Goal: Task Accomplishment & Management: Manage account settings

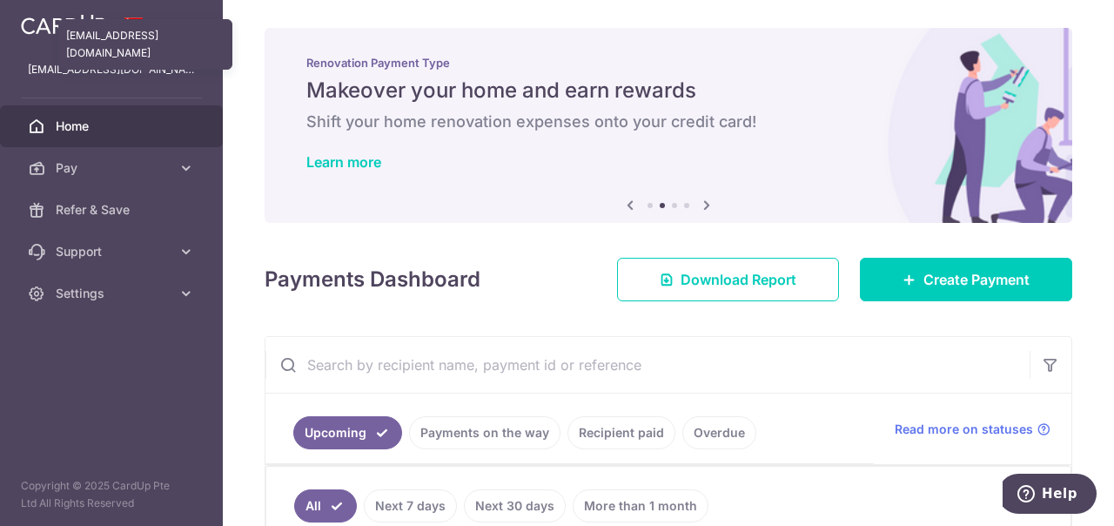
click at [167, 65] on p "[EMAIL_ADDRESS][DOMAIN_NAME]" at bounding box center [111, 69] width 167 height 17
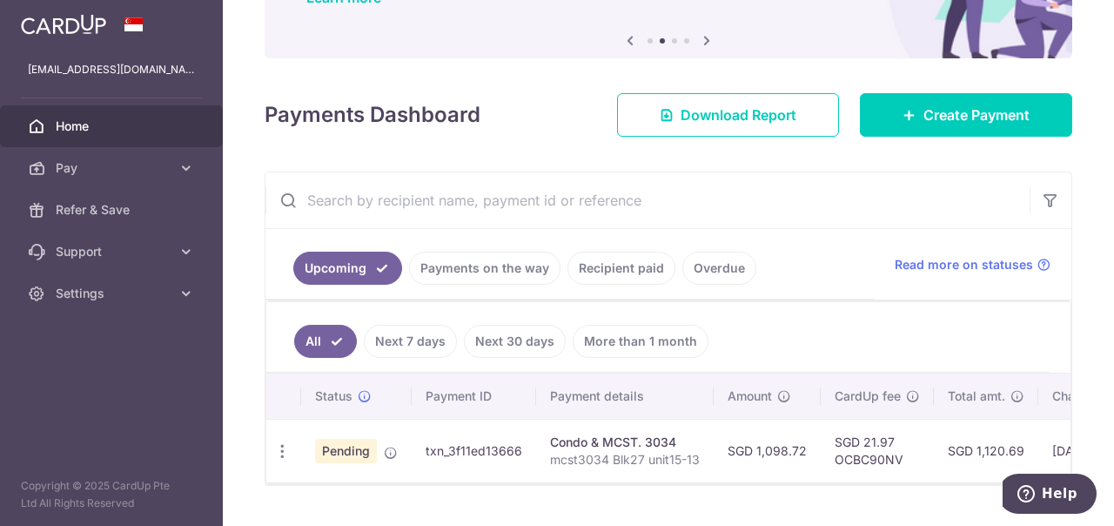
scroll to position [212, 0]
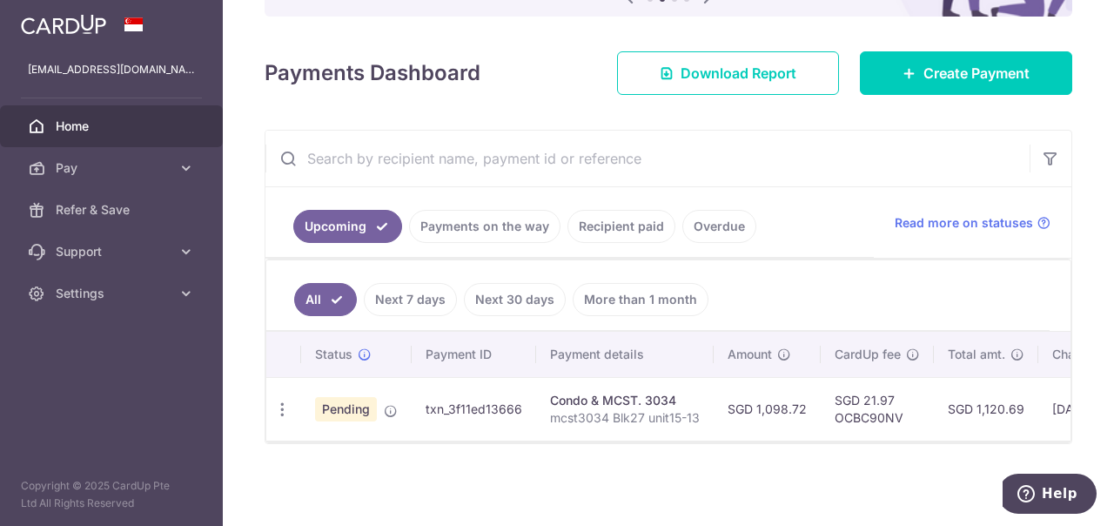
click at [84, 131] on span "Home" at bounding box center [113, 126] width 115 height 17
